Goal: Information Seeking & Learning: Learn about a topic

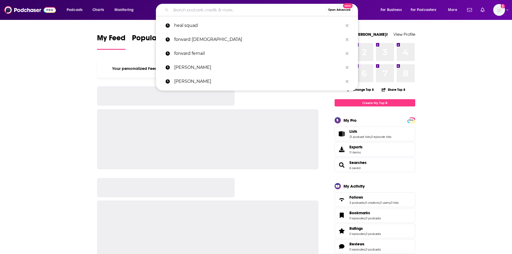
click at [253, 13] on input "Search podcasts, credits, & more..." at bounding box center [248, 10] width 155 height 9
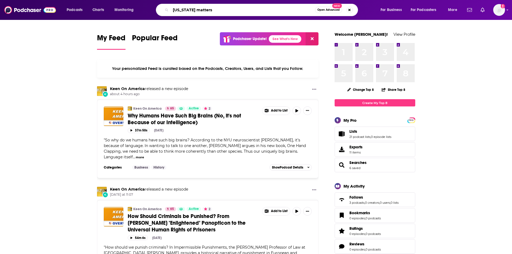
type input "[US_STATE] matters"
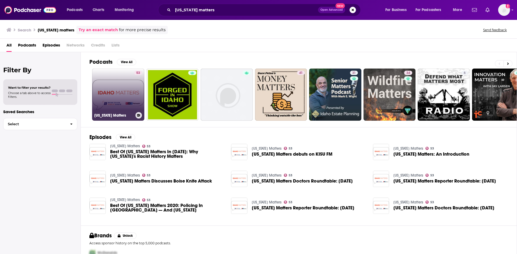
click at [125, 98] on link "53 [US_STATE] Matters" at bounding box center [118, 95] width 52 height 52
